Goal: Task Accomplishment & Management: Manage account settings

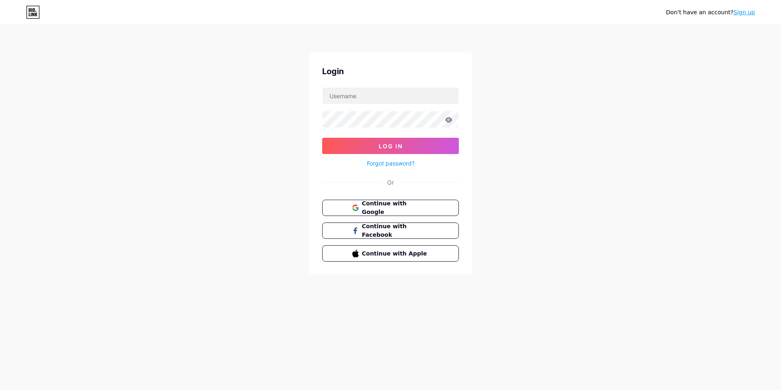
click at [588, 103] on div "Don't have an account? Sign up Login Log In Forgot password? Or Continue with G…" at bounding box center [390, 150] width 781 height 300
click at [396, 162] on link "Forgot password?" at bounding box center [391, 163] width 48 height 9
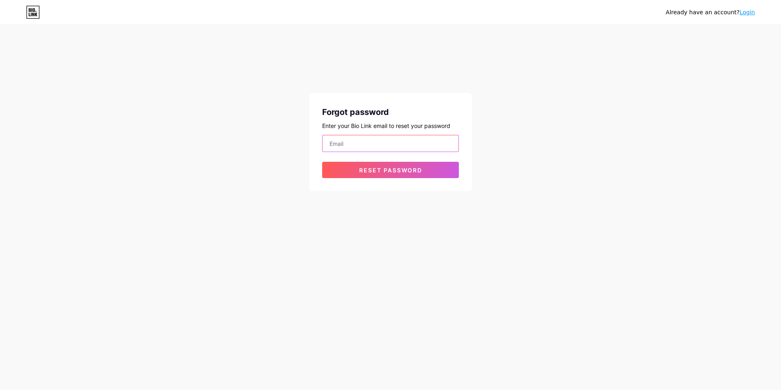
click at [373, 139] on input "email" at bounding box center [391, 143] width 136 height 16
type input "[DOMAIN_NAME][EMAIL_ADDRESS][DOMAIN_NAME]"
click at [386, 170] on span "Reset password" at bounding box center [390, 169] width 63 height 7
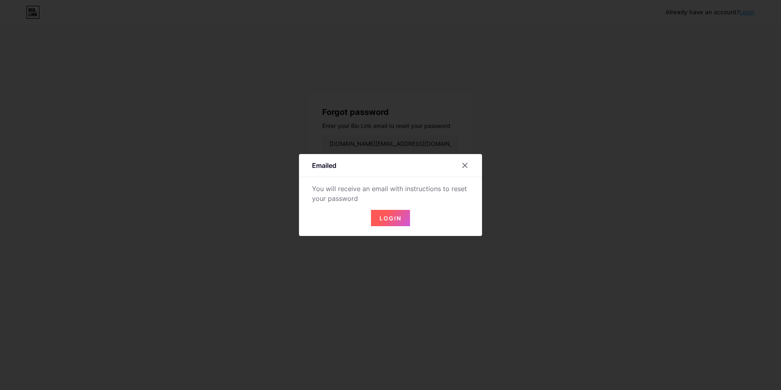
click at [403, 214] on button "Login" at bounding box center [390, 218] width 39 height 16
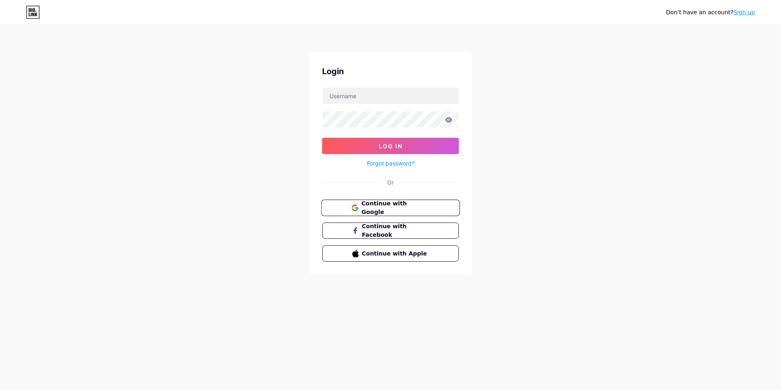
click at [407, 205] on span "Continue with Google" at bounding box center [395, 208] width 68 height 18
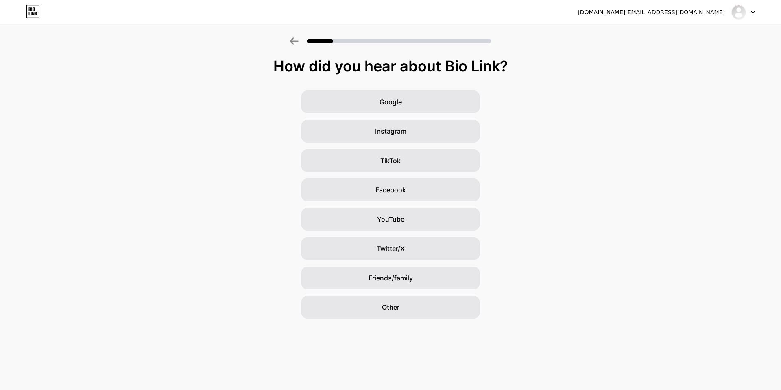
click at [752, 13] on icon at bounding box center [753, 12] width 4 height 3
click at [728, 35] on li "Logout" at bounding box center [704, 33] width 101 height 22
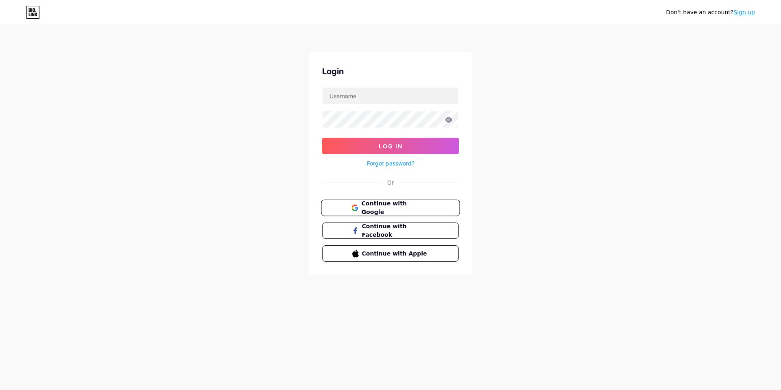
click at [365, 205] on span "Continue with Google" at bounding box center [395, 208] width 68 height 18
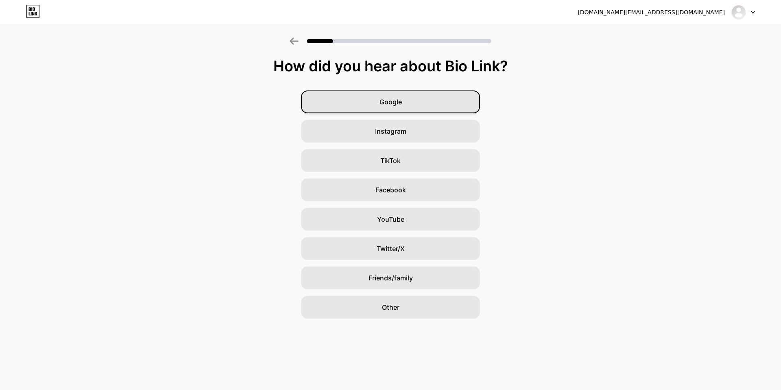
click at [404, 105] on div "Google" at bounding box center [390, 101] width 179 height 23
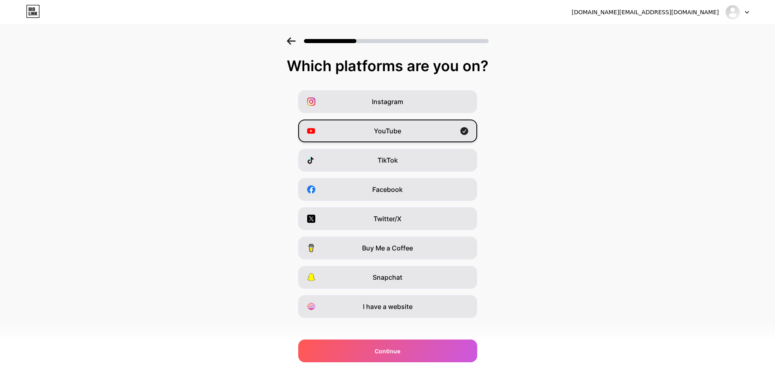
click at [387, 135] on span "YouTube" at bounding box center [387, 131] width 27 height 10
click at [388, 102] on span "Instagram" at bounding box center [387, 102] width 31 height 10
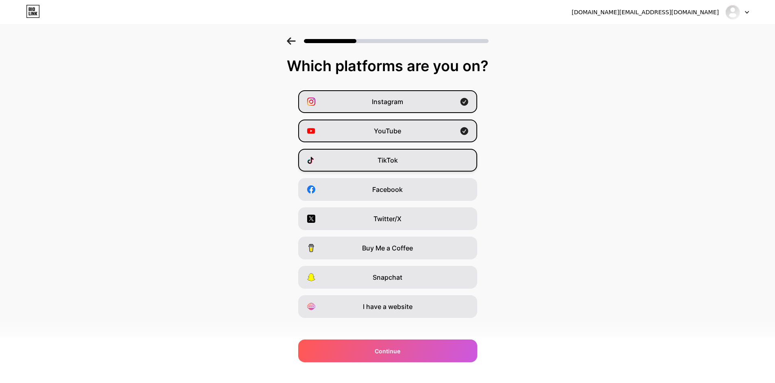
drag, startPoint x: 387, startPoint y: 155, endPoint x: 387, endPoint y: 163, distance: 8.1
click at [387, 158] on div "TikTok" at bounding box center [387, 160] width 179 height 23
click at [398, 280] on span "Snapchat" at bounding box center [388, 278] width 30 height 10
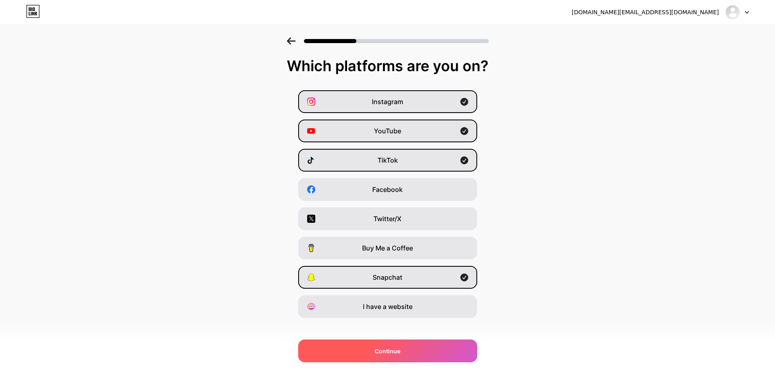
click at [398, 350] on span "Continue" at bounding box center [388, 351] width 26 height 9
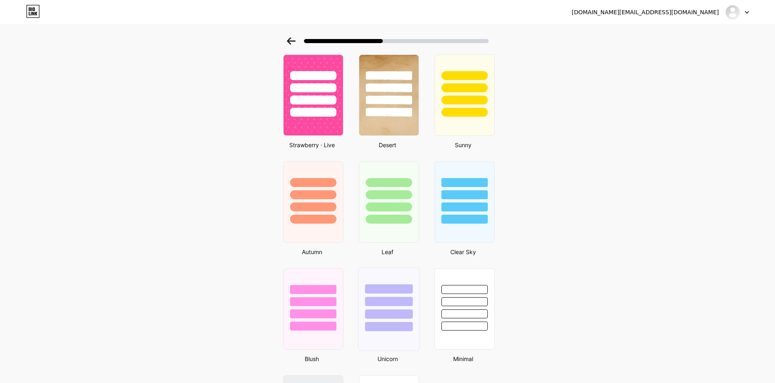
scroll to position [586, 0]
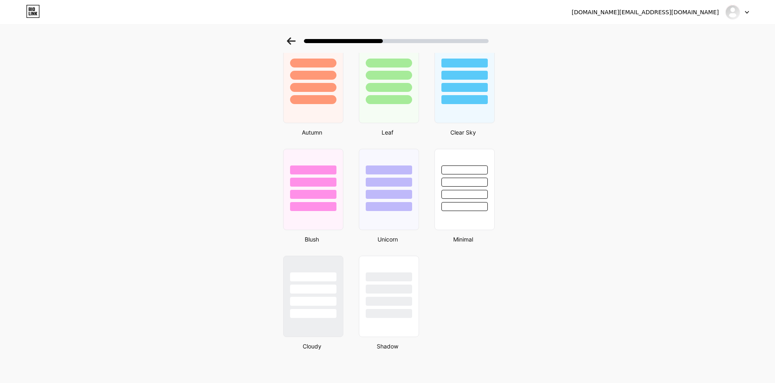
click at [294, 42] on icon at bounding box center [291, 40] width 9 height 7
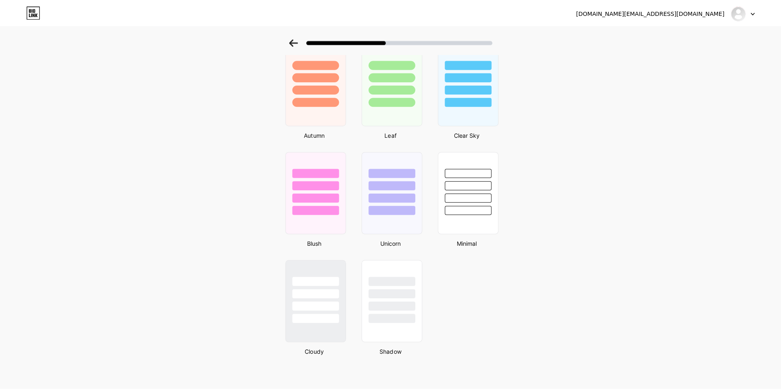
scroll to position [0, 0]
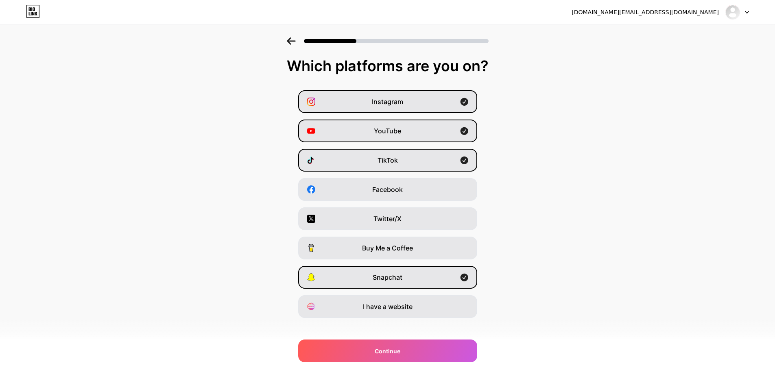
click at [294, 42] on icon at bounding box center [291, 40] width 9 height 7
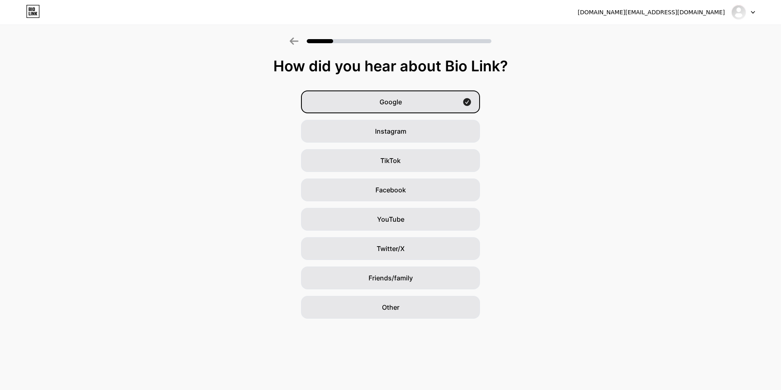
click at [294, 42] on icon at bounding box center [294, 40] width 9 height 7
click at [753, 15] on div at bounding box center [744, 12] width 24 height 15
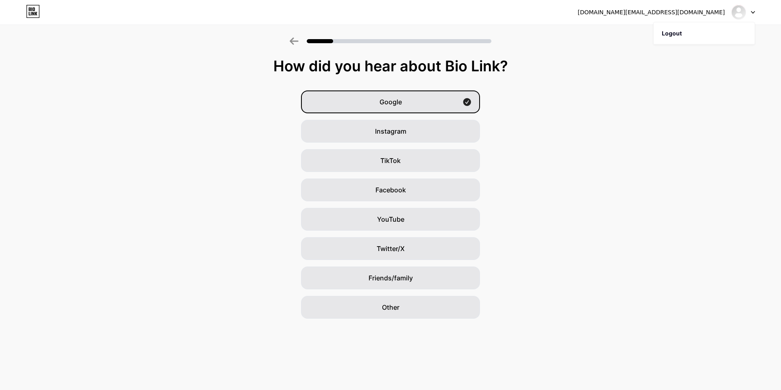
click at [701, 20] on div "gokr0.com@gmail.com Logout" at bounding box center [390, 12] width 781 height 24
click at [699, 14] on div "gokr0.com@gmail.com" at bounding box center [651, 12] width 147 height 9
click at [736, 10] on img at bounding box center [739, 12] width 13 height 13
click at [690, 29] on li "Logout" at bounding box center [704, 33] width 101 height 22
click at [680, 35] on li "Logout" at bounding box center [704, 33] width 101 height 22
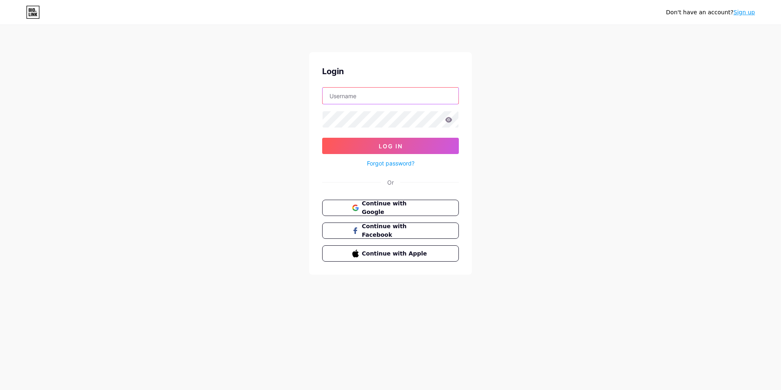
click at [370, 100] on input "text" at bounding box center [391, 96] width 136 height 16
click at [551, 104] on div "Don't have an account? Sign up Login Log In Forgot password? Or Continue with G…" at bounding box center [390, 150] width 781 height 300
